Goal: Information Seeking & Learning: Learn about a topic

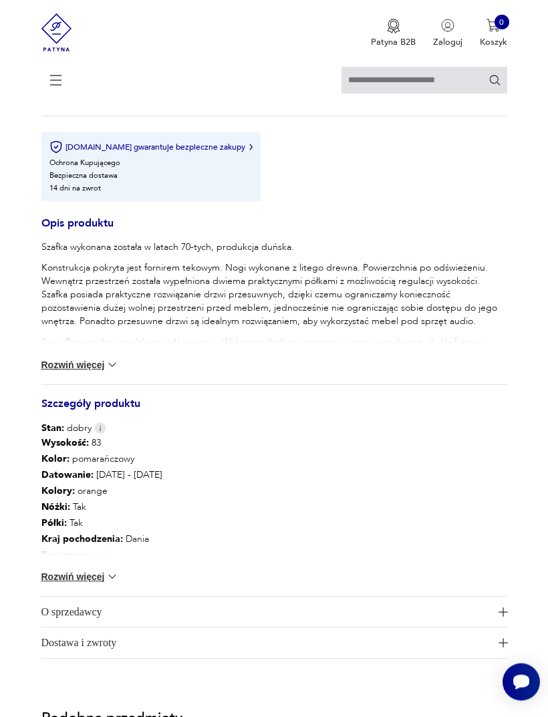
scroll to position [633, 0]
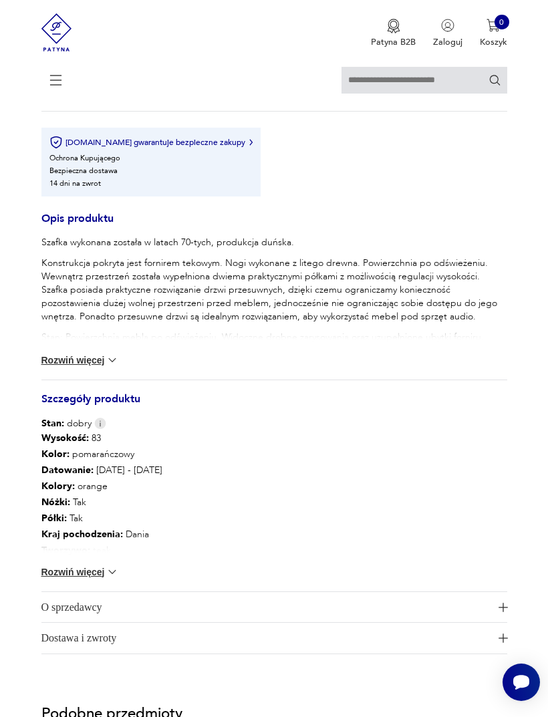
click at [96, 579] on button "Rozwiń więcej" at bounding box center [80, 571] width 78 height 13
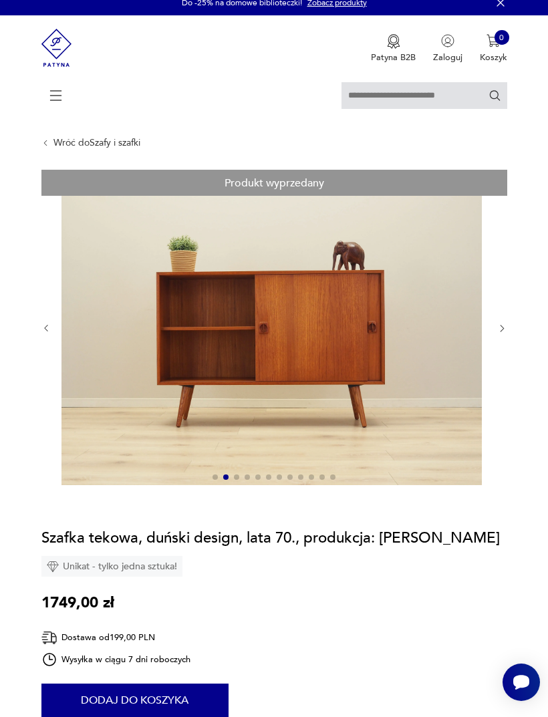
scroll to position [0, 0]
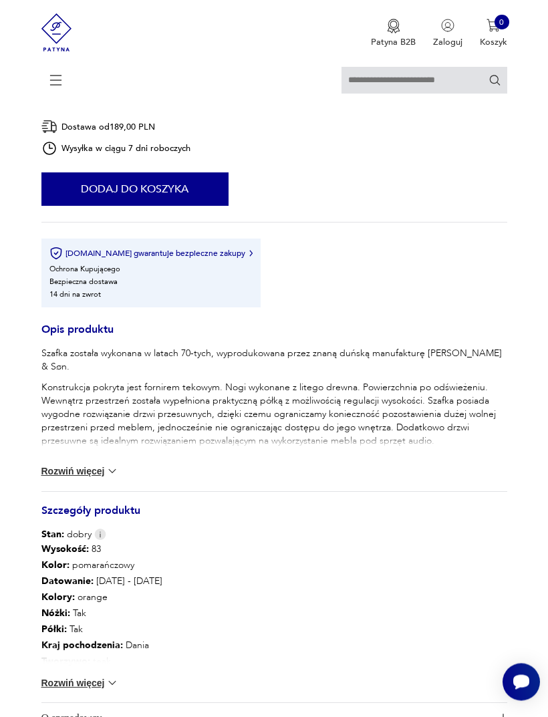
scroll to position [542, 0]
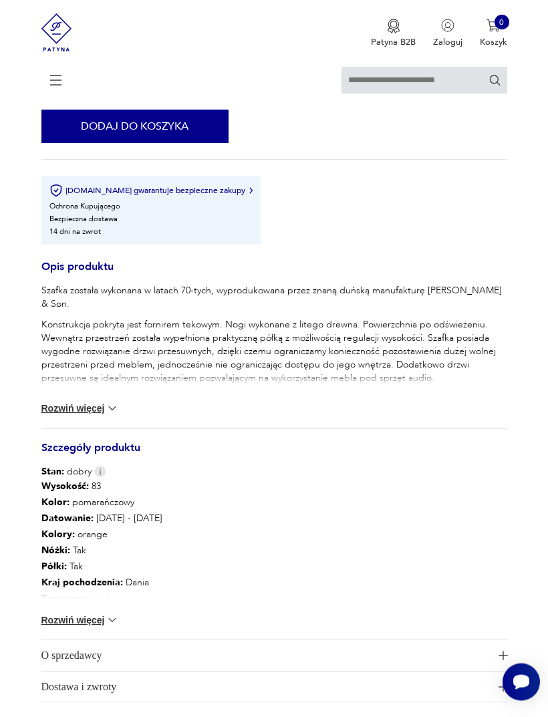
click at [100, 627] on button "Rozwiń więcej" at bounding box center [80, 620] width 78 height 13
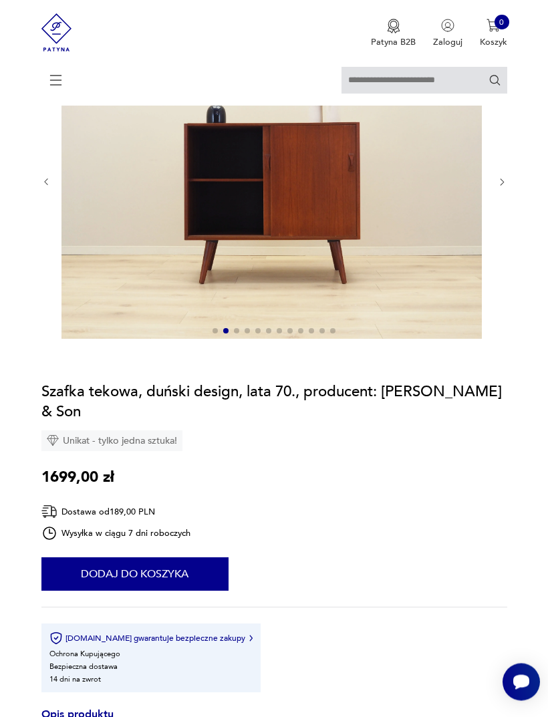
scroll to position [127, 0]
